Goal: Information Seeking & Learning: Learn about a topic

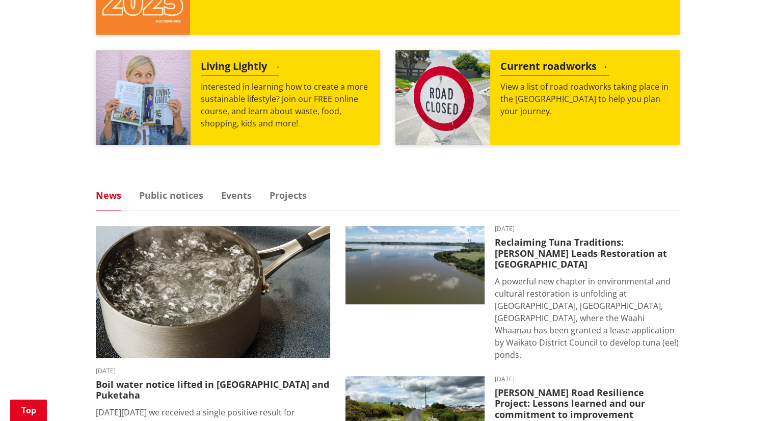
scroll to position [509, 0]
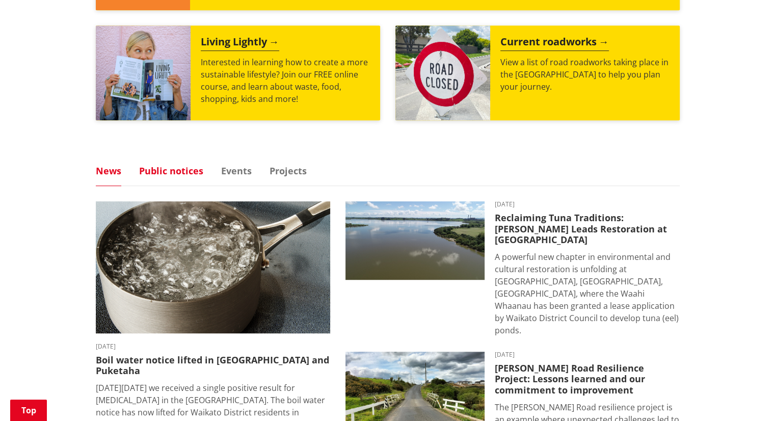
click at [169, 171] on link "Public notices" at bounding box center [171, 170] width 64 height 9
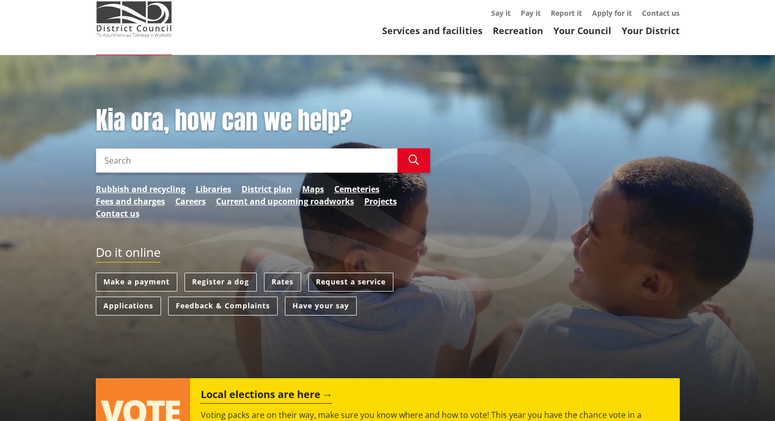
scroll to position [0, 0]
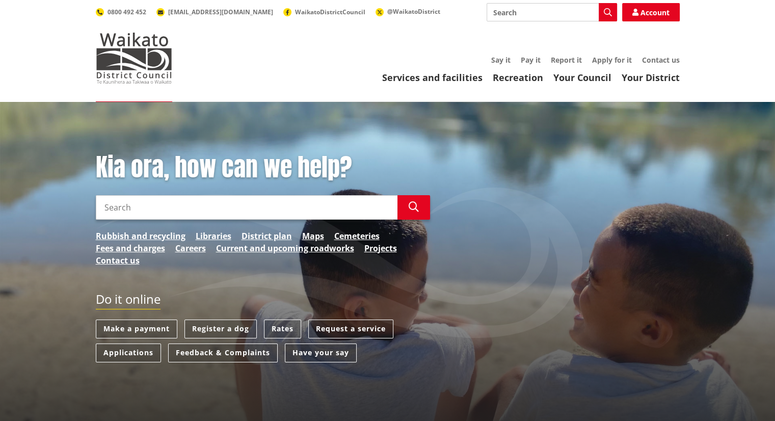
click at [148, 203] on input "Search" at bounding box center [246, 207] width 301 height 24
type input "lim report"
click at [414, 210] on icon "button" at bounding box center [413, 207] width 10 height 10
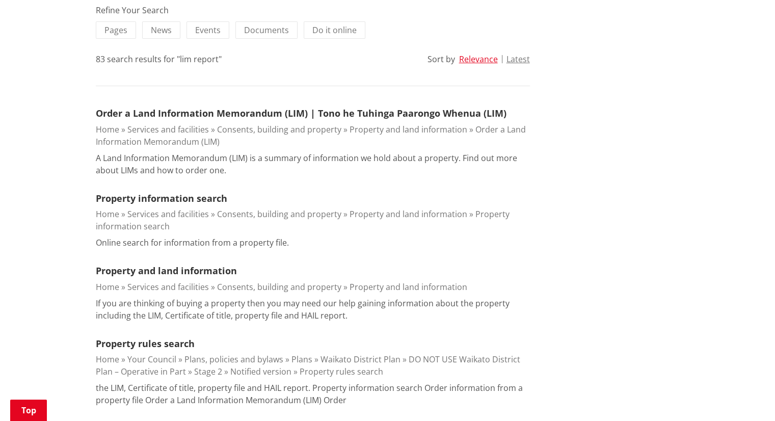
scroll to position [255, 0]
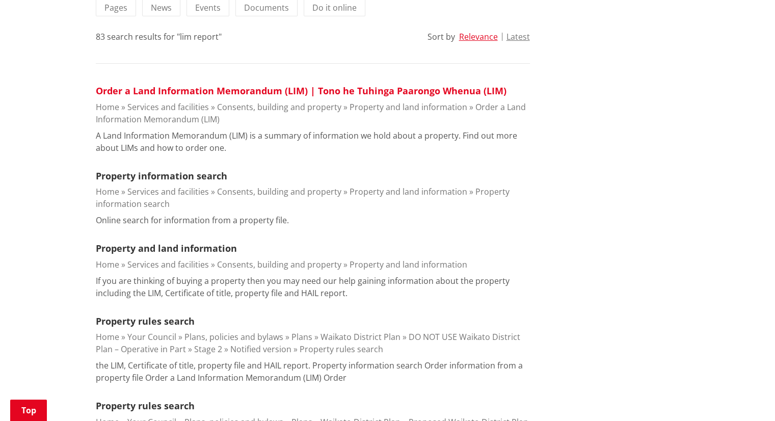
click at [320, 91] on link "Order a Land Information Memorandum (LIM) | Tono he Tuhinga Paarongo Whenua (LI…" at bounding box center [301, 91] width 410 height 12
